Goal: Task Accomplishment & Management: Use online tool/utility

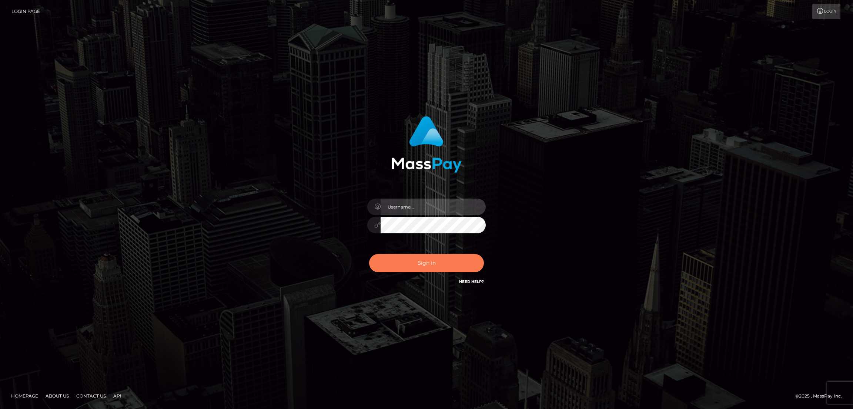
type input "nb.es"
click at [424, 264] on button "Sign in" at bounding box center [426, 263] width 115 height 18
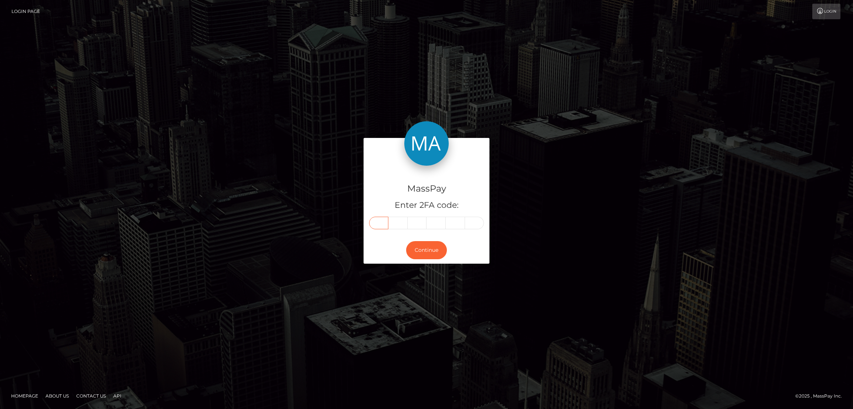
click at [382, 221] on input "text" at bounding box center [378, 223] width 19 height 13
paste input "4"
type input "4"
type input "7"
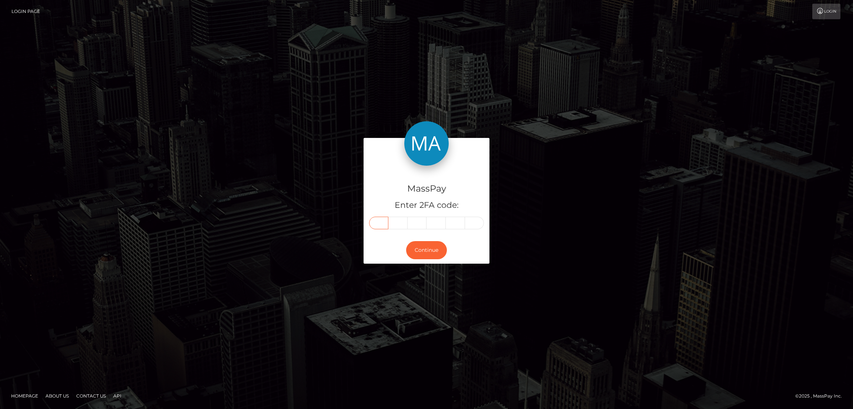
type input "3"
type input "0"
type input "5"
click at [429, 244] on button "Continue" at bounding box center [426, 250] width 41 height 18
click at [432, 247] on button "Continue" at bounding box center [426, 250] width 41 height 18
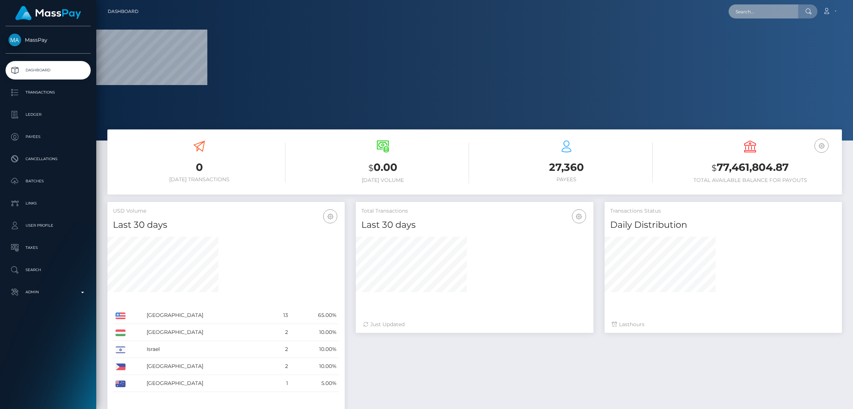
click at [755, 10] on input "text" at bounding box center [764, 11] width 70 height 14
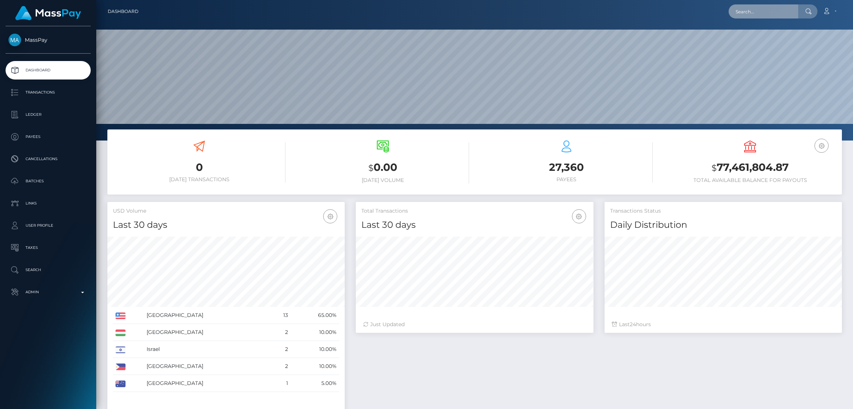
scroll to position [131, 237]
paste input "monroegiselle51@icloud.com"
type input "monroegiselle51@icloud.com"
